Goal: Information Seeking & Learning: Check status

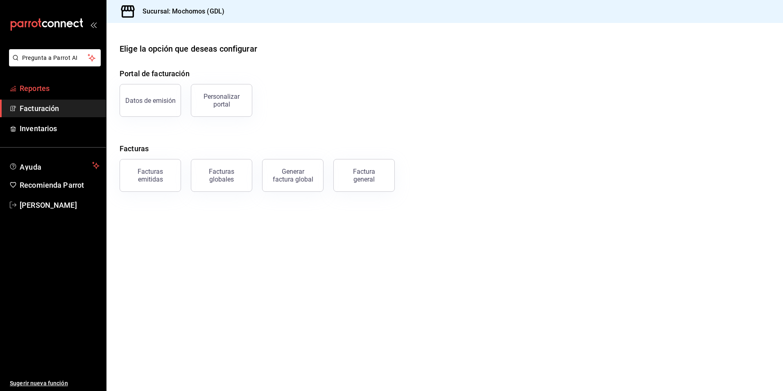
click at [52, 85] on span "Reportes" at bounding box center [60, 88] width 80 height 11
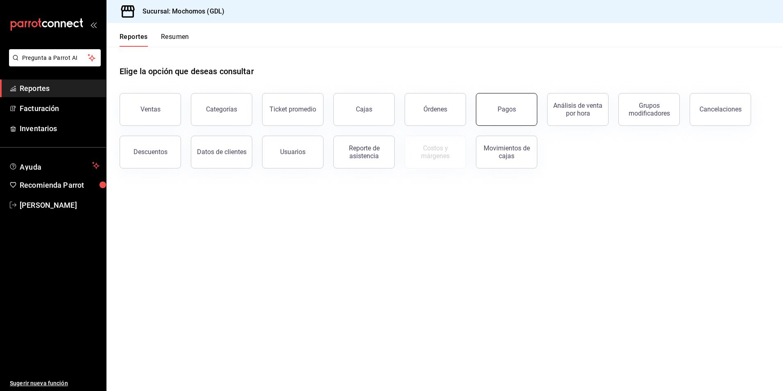
click at [503, 117] on button "Pagos" at bounding box center [506, 109] width 61 height 33
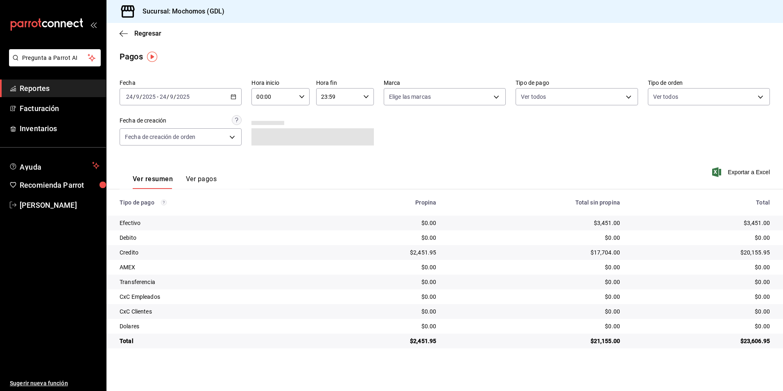
click at [230, 97] on div "[DATE] [DATE] - [DATE] [DATE]" at bounding box center [181, 96] width 122 height 17
click at [136, 216] on span "Rango de fechas" at bounding box center [158, 213] width 63 height 9
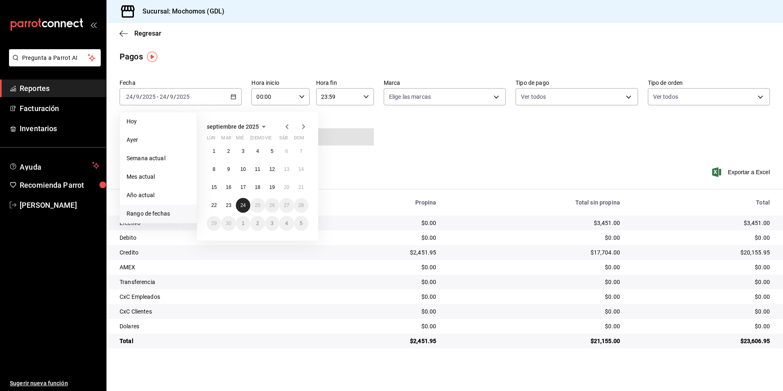
click at [239, 205] on button "24" at bounding box center [243, 205] width 14 height 15
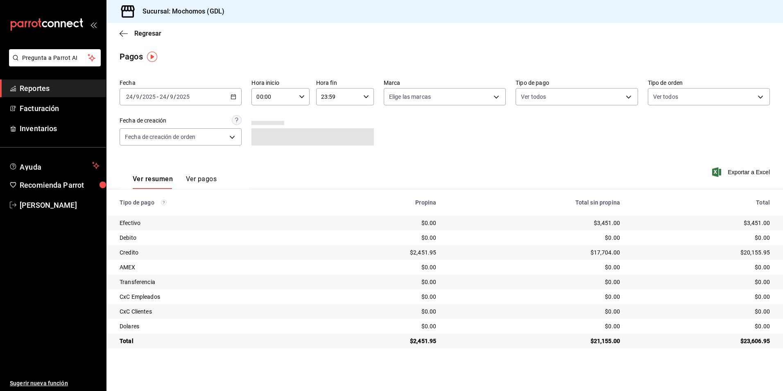
click at [300, 96] on \(Stroke\) "button" at bounding box center [301, 96] width 5 height 3
click at [267, 135] on span "05" at bounding box center [266, 134] width 16 height 7
type input "05:00"
click at [498, 97] on div at bounding box center [391, 195] width 783 height 391
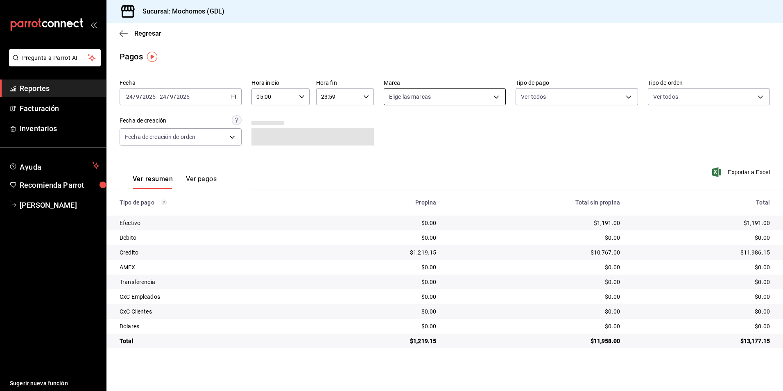
click at [497, 99] on body "Pregunta a Parrot AI Reportes Facturación Inventarios Ayuda Recomienda Parrot […" at bounding box center [391, 195] width 783 height 391
click at [418, 152] on span "Mochomos (GDL)" at bounding box center [454, 155] width 96 height 9
type input "36c25d4a-7cb0-456c-a434-e981d54830bc"
checkbox input "true"
click at [629, 97] on div at bounding box center [391, 195] width 783 height 391
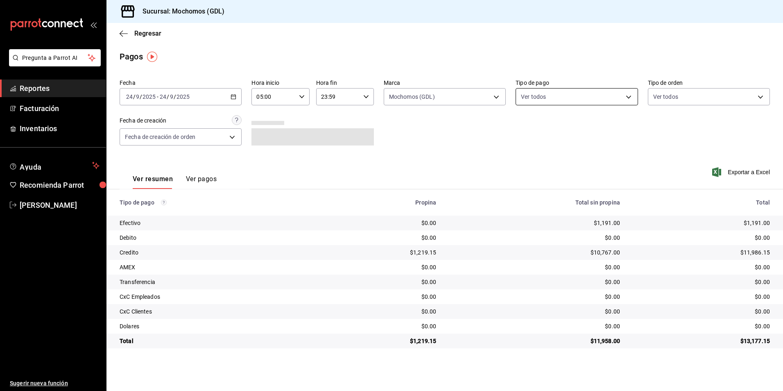
click at [627, 97] on body "Pregunta a Parrot AI Reportes Facturación Inventarios Ayuda Recomienda Parrot […" at bounding box center [391, 195] width 783 height 391
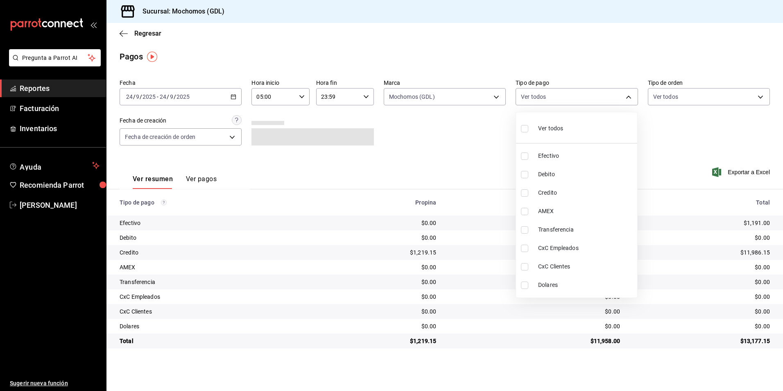
click at [550, 125] on span "Ver todos" at bounding box center [550, 128] width 25 height 9
type input "43f15ab9-6aaf-467e-828e-46d2c45c5663,c4bdfb15-5497-4aae-ad2b-38852a02f4e8,2255b…"
checkbox input "true"
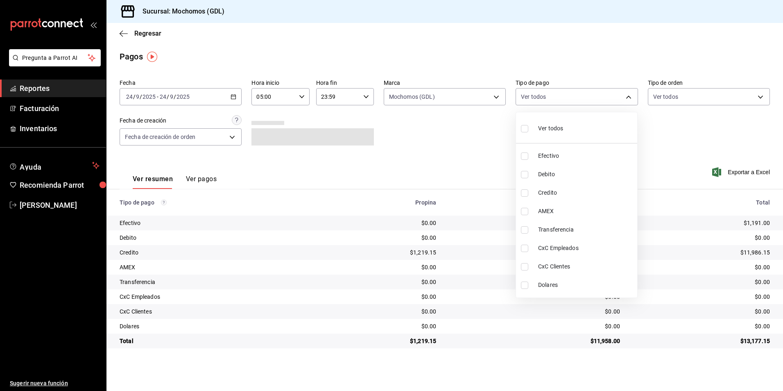
checkbox input "true"
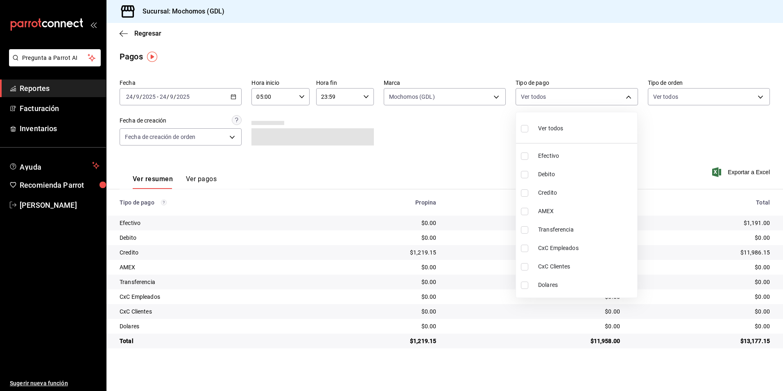
checkbox input "true"
click at [746, 88] on div at bounding box center [391, 195] width 783 height 391
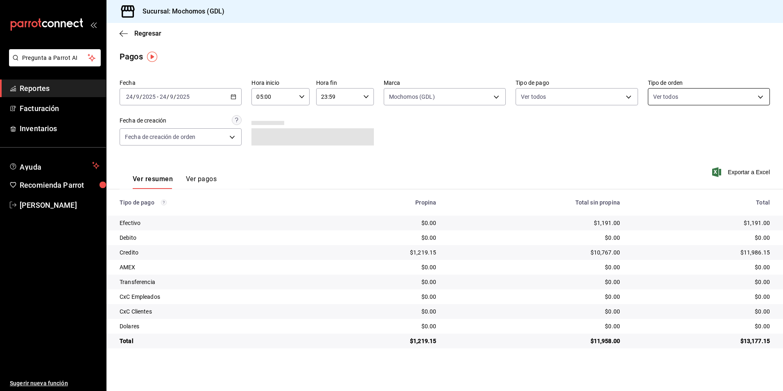
click at [757, 95] on body "Pregunta a Parrot AI Reportes Facturación Inventarios Ayuda Recomienda Parrot […" at bounding box center [391, 195] width 783 height 391
click at [680, 126] on span "Ver todos" at bounding box center [682, 128] width 25 height 9
type input "c3d0baef-30c0-4718-9d76-caab43e27316,13c4cc4a-99d2-42c0-ba96-c3de8c08c13d,7b791…"
checkbox input "true"
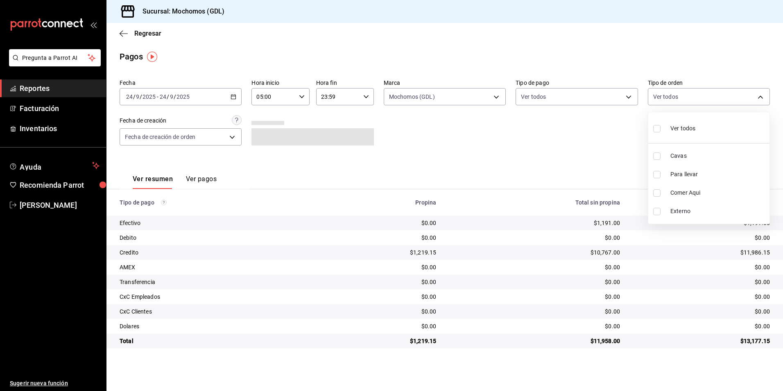
checkbox input "true"
click at [572, 130] on div at bounding box center [391, 195] width 783 height 391
